Goal: Task Accomplishment & Management: Use online tool/utility

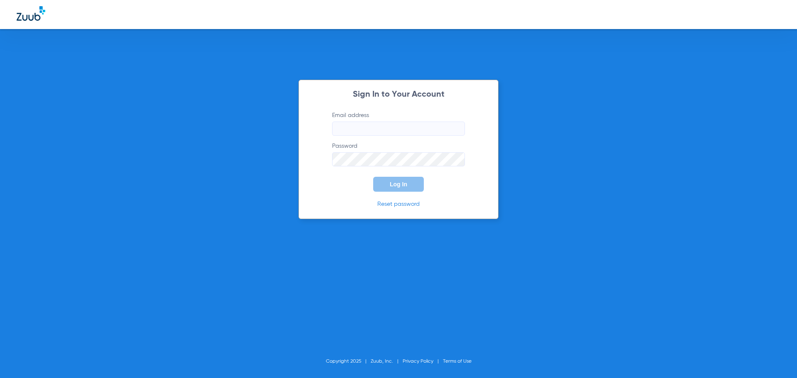
type input "[EMAIL_ADDRESS][DOMAIN_NAME]"
click at [421, 179] on button "Log In" at bounding box center [398, 184] width 51 height 15
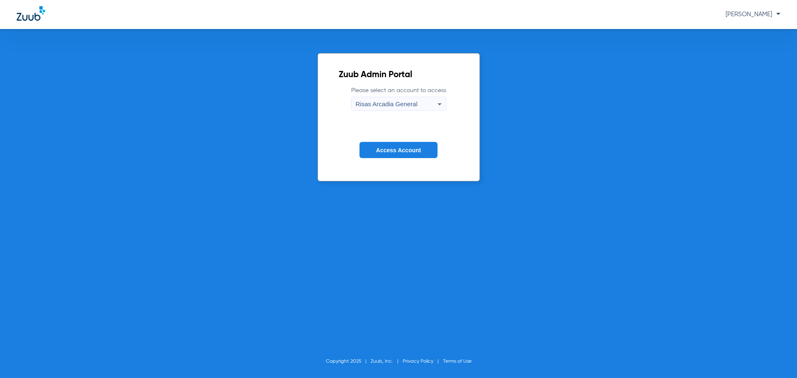
click at [419, 142] on form "Please select an account to access Risas Arcadia General Access Account" at bounding box center [399, 128] width 120 height 84
click at [419, 144] on button "Access Account" at bounding box center [399, 150] width 78 height 16
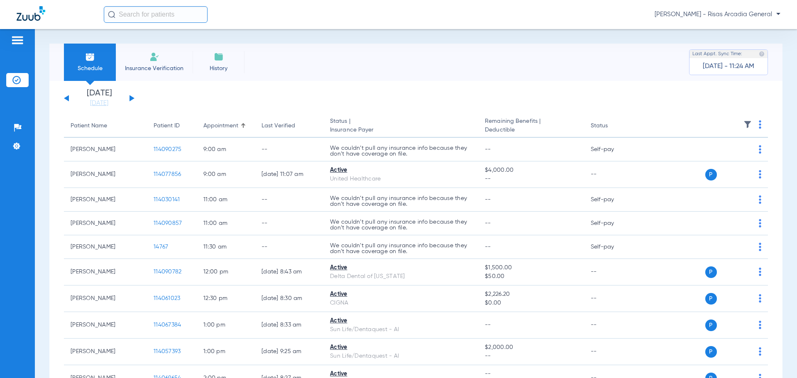
click at [159, 75] on li "Insurance Verification" at bounding box center [154, 62] width 77 height 37
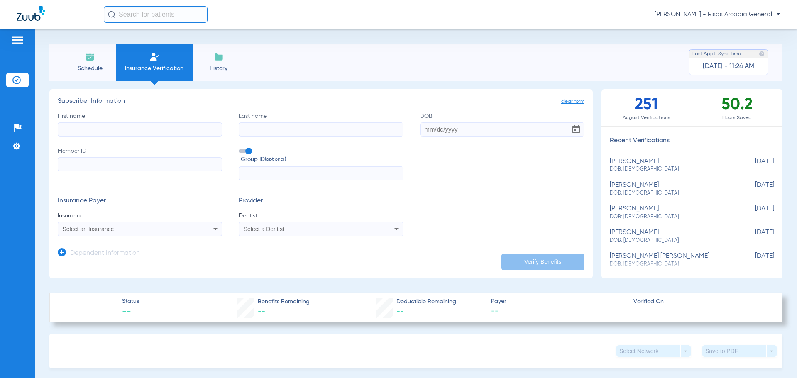
click at [100, 65] on span "Schedule" at bounding box center [89, 68] width 39 height 8
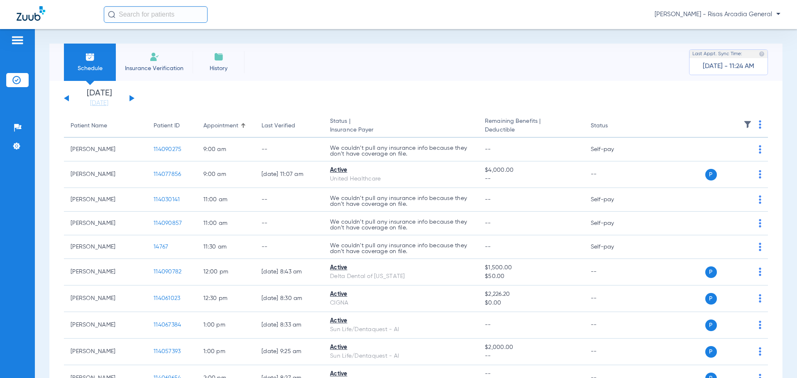
click at [194, 64] on li "History" at bounding box center [219, 62] width 52 height 37
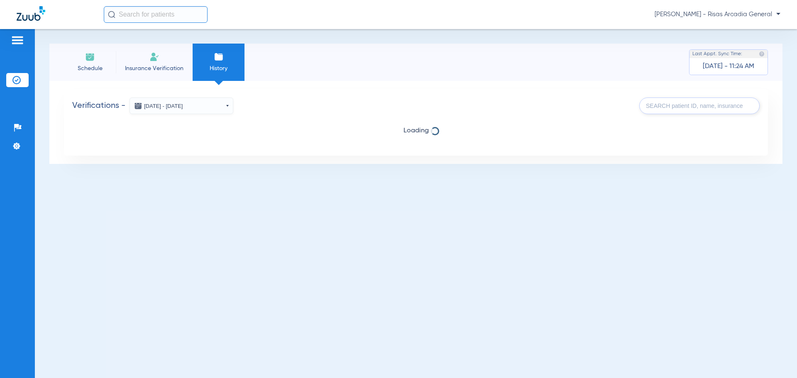
click at [105, 76] on li "Schedule" at bounding box center [90, 62] width 52 height 37
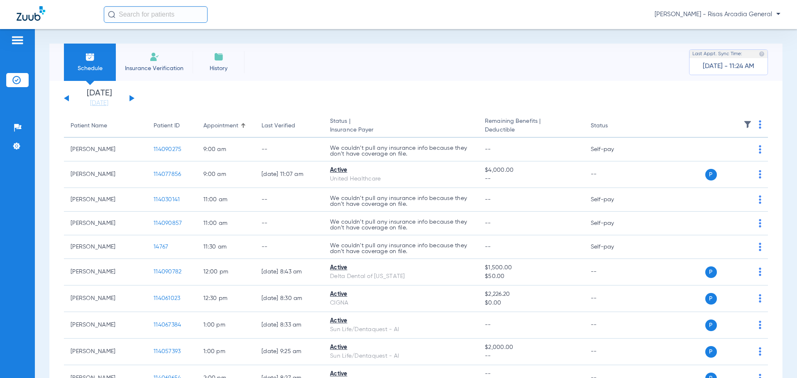
click at [218, 122] on div "Appointment" at bounding box center [220, 126] width 35 height 9
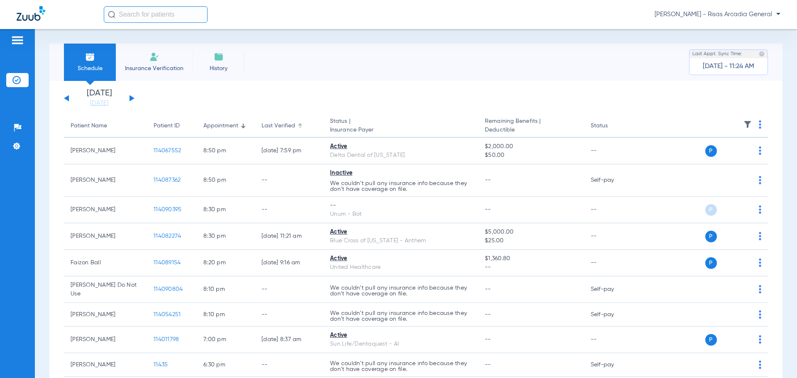
click at [272, 127] on div "Last Verified" at bounding box center [279, 126] width 34 height 9
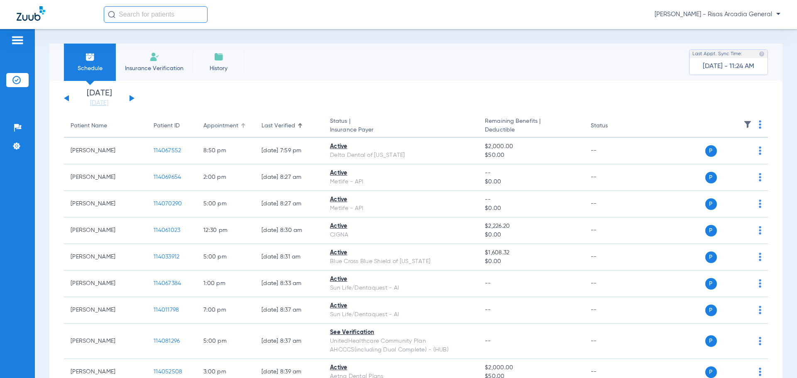
click at [230, 125] on div "Appointment" at bounding box center [220, 126] width 35 height 9
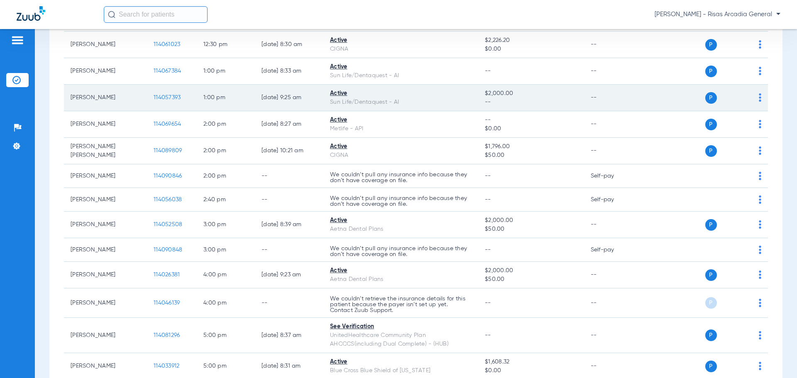
scroll to position [147, 0]
